Goal: Task Accomplishment & Management: Use online tool/utility

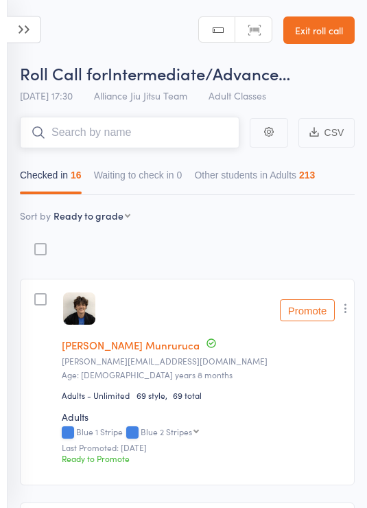
click at [194, 137] on input "search" at bounding box center [130, 133] width 220 height 32
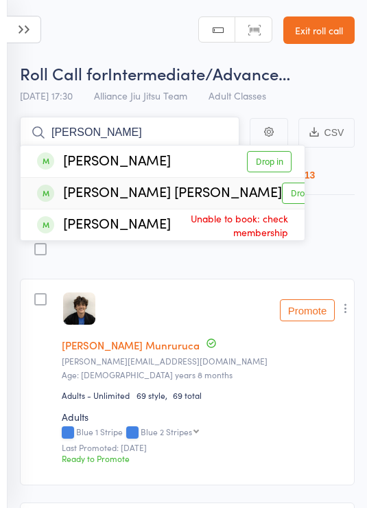
type input "Lazaro"
click at [284, 194] on link "Drop in" at bounding box center [304, 193] width 45 height 21
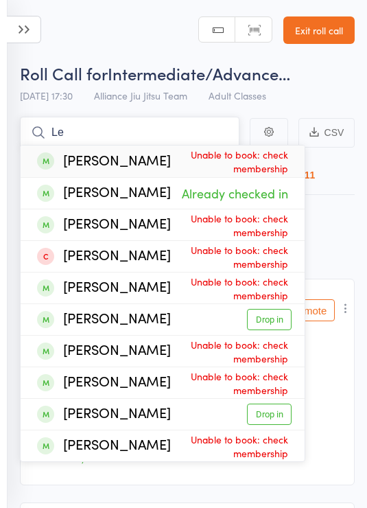
type input "L"
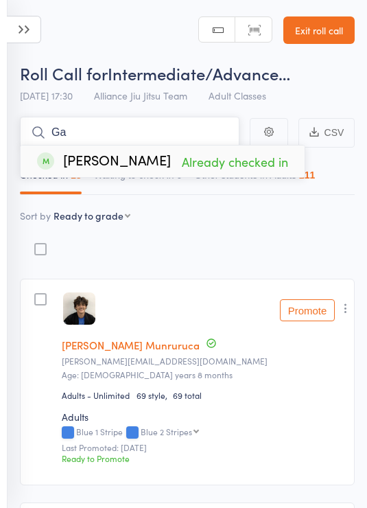
type input "G"
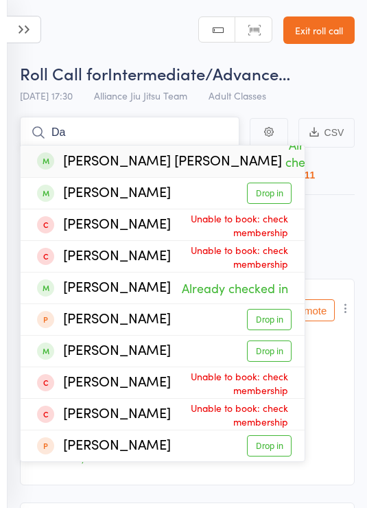
type input "D"
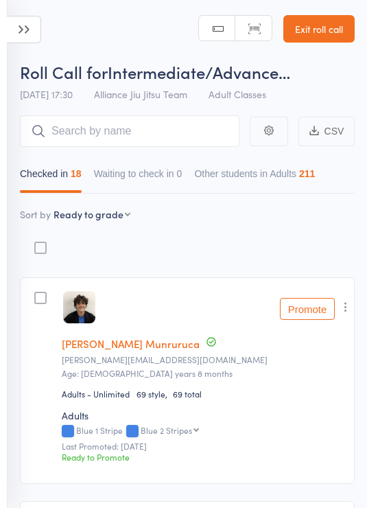
scroll to position [2, 0]
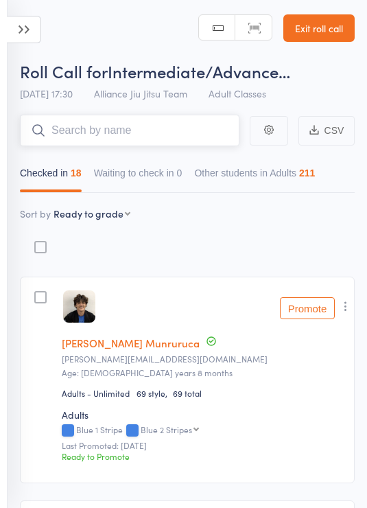
click at [152, 127] on input "search" at bounding box center [130, 131] width 220 height 32
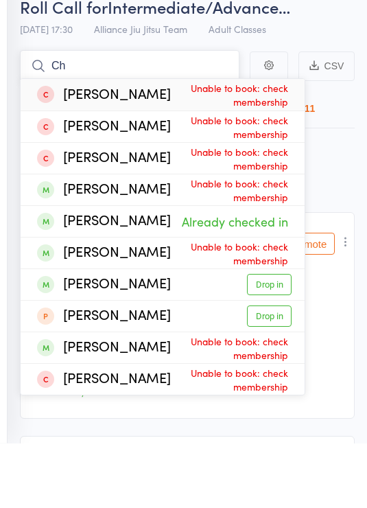
type input "C"
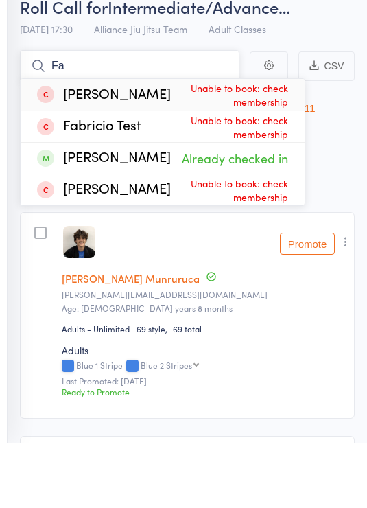
type input "F"
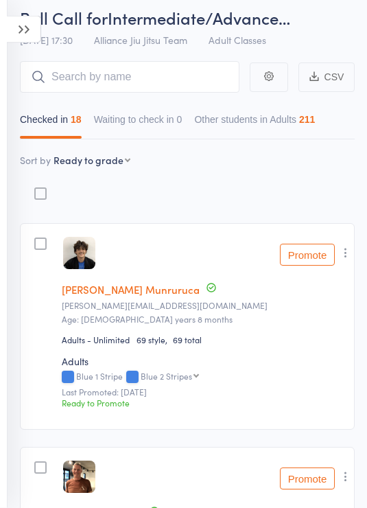
scroll to position [0, 0]
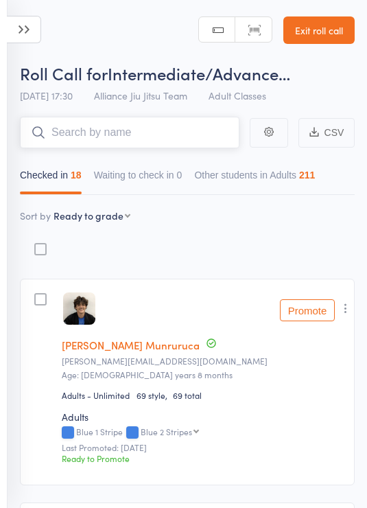
click at [163, 130] on input "search" at bounding box center [130, 133] width 220 height 32
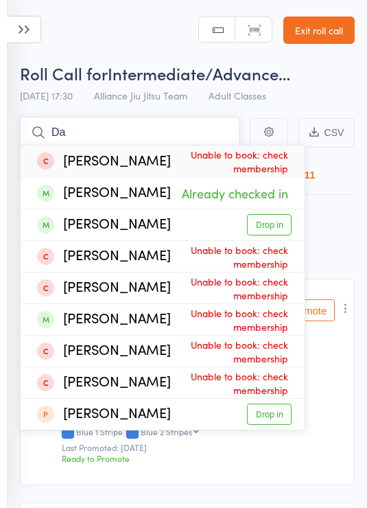
type input "D"
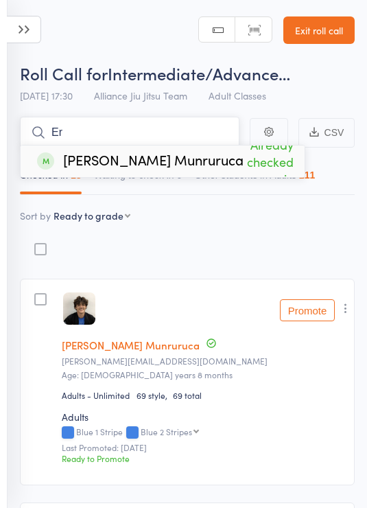
type input "E"
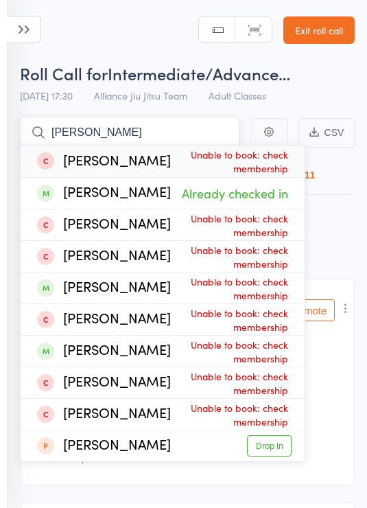
type input "J"
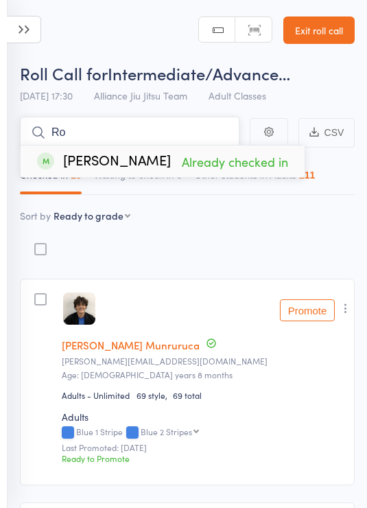
type input "R"
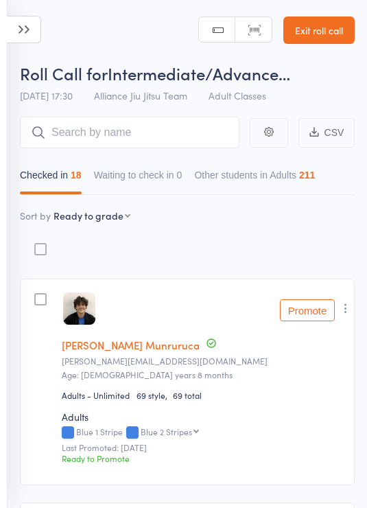
click at [176, 128] on input "search" at bounding box center [130, 133] width 220 height 32
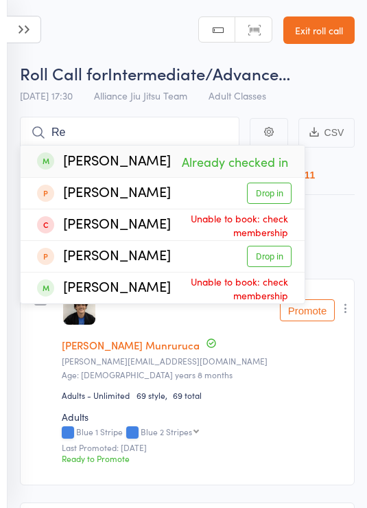
type input "R"
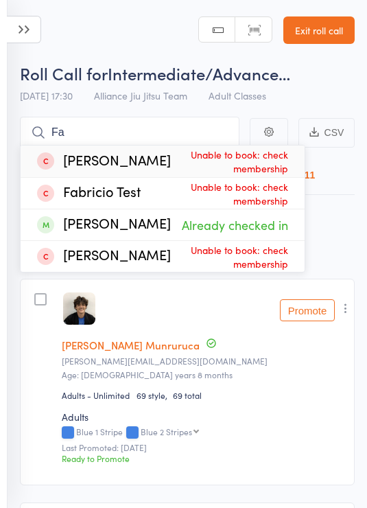
type input "F"
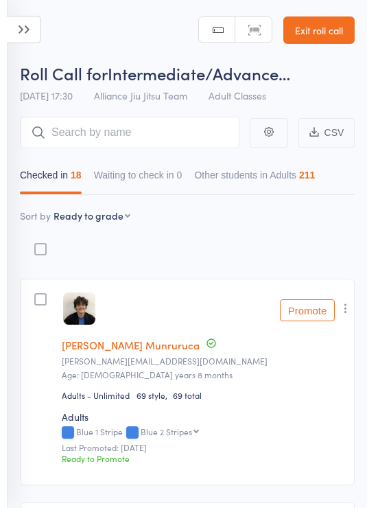
click at [148, 141] on input "search" at bounding box center [130, 133] width 220 height 32
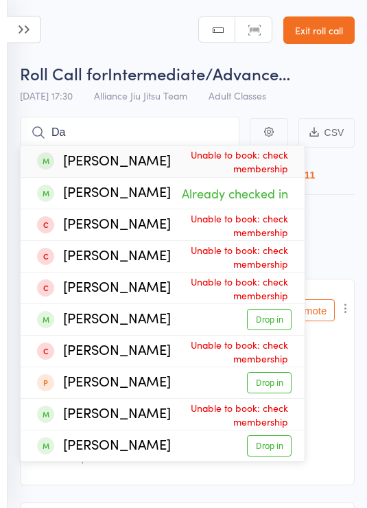
type input "D"
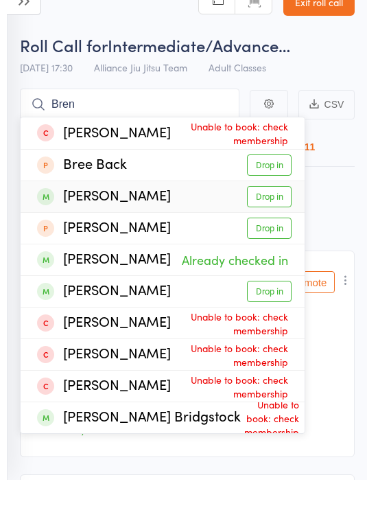
type input "Bren"
click at [275, 214] on link "Drop in" at bounding box center [269, 224] width 45 height 21
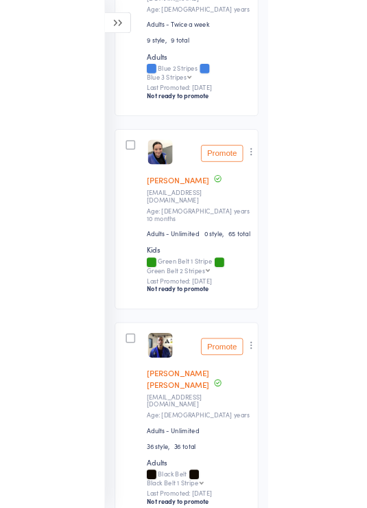
scroll to position [1162, 0]
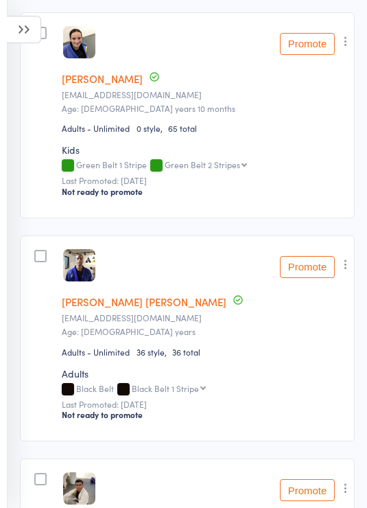
click at [14, 17] on icon at bounding box center [24, 29] width 34 height 27
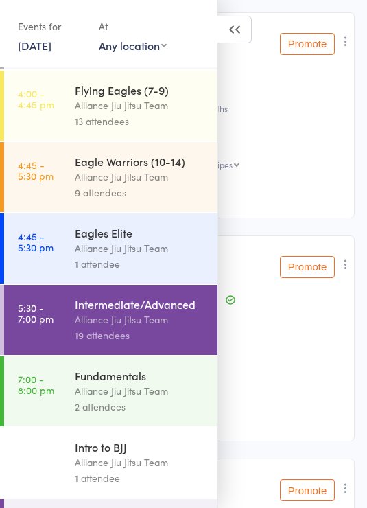
scroll to position [260, 0]
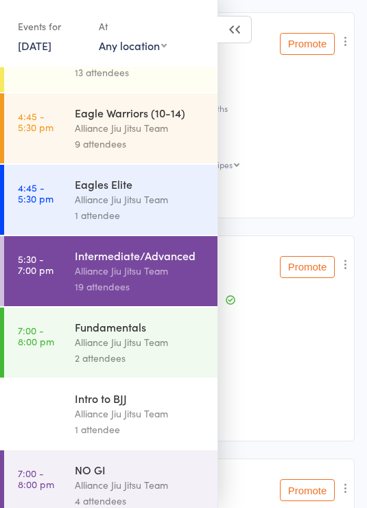
click at [140, 363] on div "2 attendees" at bounding box center [140, 358] width 131 height 16
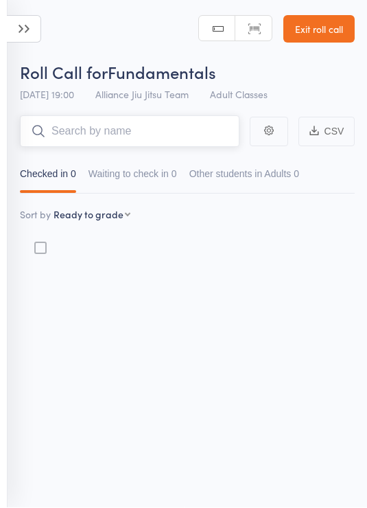
scroll to position [10, 0]
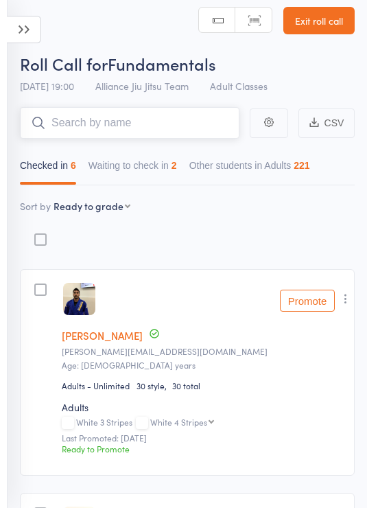
click at [150, 172] on button "Waiting to check in 2" at bounding box center [133, 169] width 89 height 32
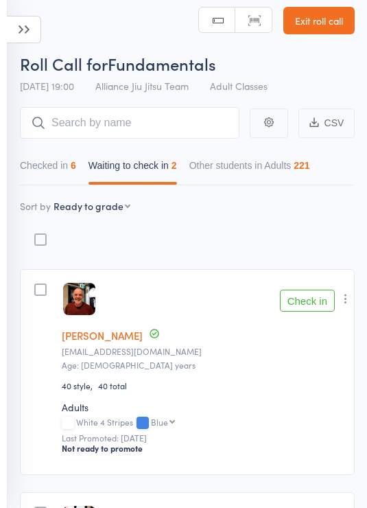
click at [312, 299] on button "Check in" at bounding box center [307, 301] width 55 height 22
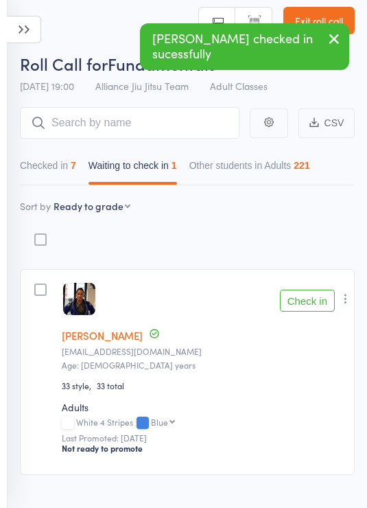
click at [345, 301] on icon "button" at bounding box center [346, 299] width 14 height 14
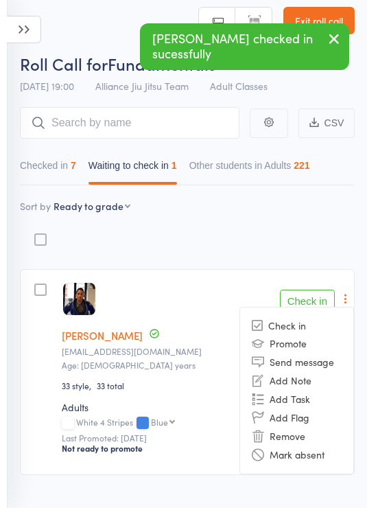
click at [293, 435] on li "Remove" at bounding box center [296, 436] width 113 height 19
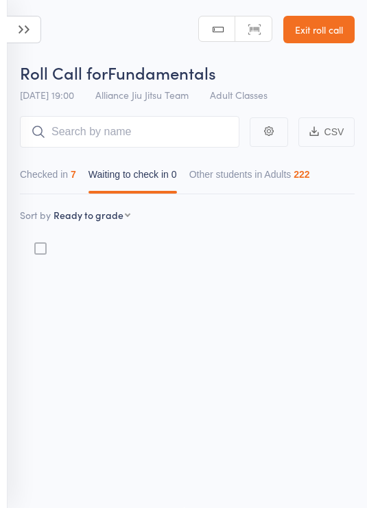
click at [64, 167] on button "Checked in 7" at bounding box center [48, 178] width 56 height 32
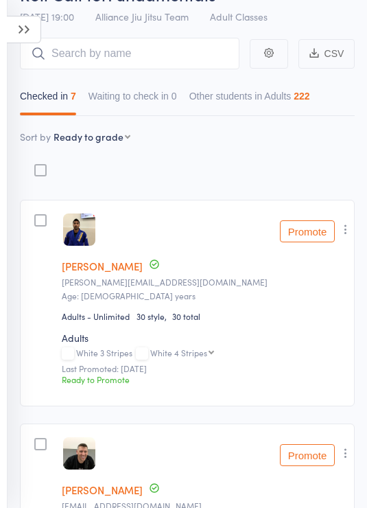
scroll to position [0, 0]
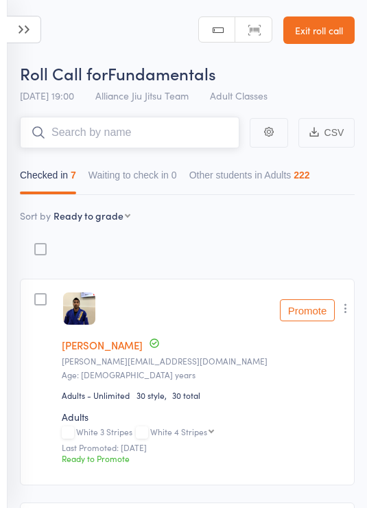
click at [137, 123] on input "search" at bounding box center [130, 133] width 220 height 32
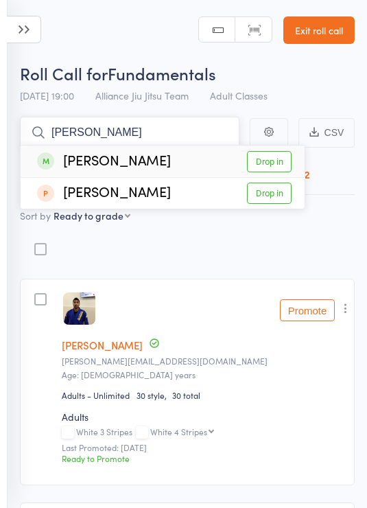
type input "[PERSON_NAME]"
click at [274, 158] on link "Drop in" at bounding box center [269, 161] width 45 height 21
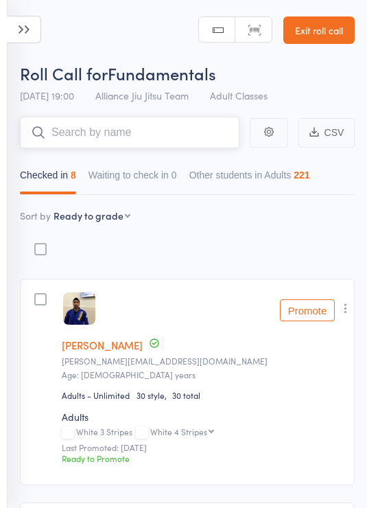
click at [133, 137] on input "search" at bounding box center [130, 133] width 220 height 32
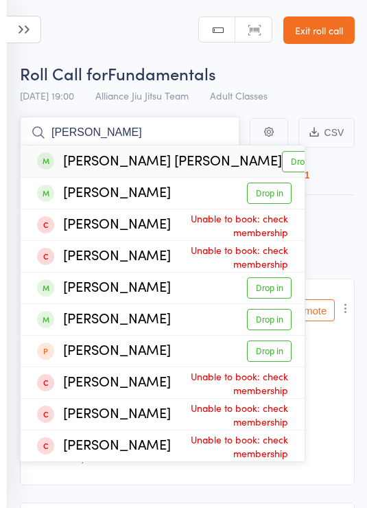
type input "[PERSON_NAME]"
click at [282, 161] on link "Drop in" at bounding box center [304, 161] width 45 height 21
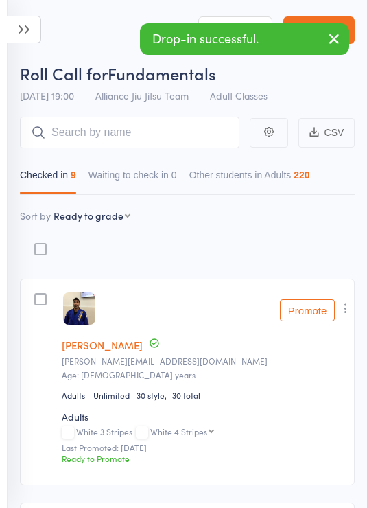
click at [93, 29] on header "Roll Call for Fundamentals [DATE] 19:00 Alliance Jiu Jitsu Team Adult Classes M…" at bounding box center [183, 55] width 367 height 110
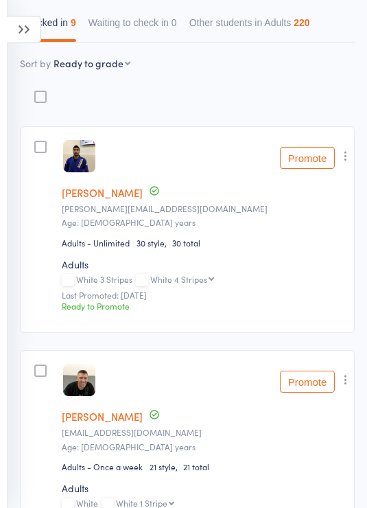
scroll to position [150, 0]
